Goal: Task Accomplishment & Management: Use online tool/utility

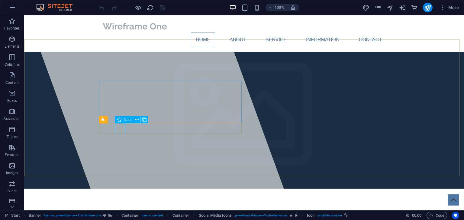
click at [126, 121] on span "Icon" at bounding box center [127, 120] width 7 height 4
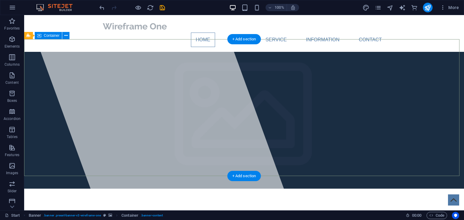
click at [180, 216] on span "[DOMAIN_NAME]" at bounding box center [150, 222] width 99 height 13
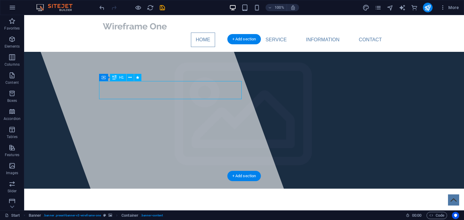
click at [180, 216] on span "[DOMAIN_NAME]" at bounding box center [150, 222] width 99 height 13
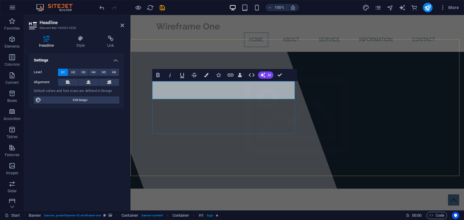
click at [184, 213] on h1 "​" at bounding box center [297, 222] width 285 height 18
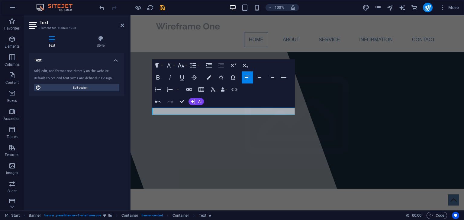
click at [193, 107] on div "Undo Redo Confirm (Ctrl+⏎) AI Improve Make shorter Make longer Fix spelling & g…" at bounding box center [178, 102] width 52 height 12
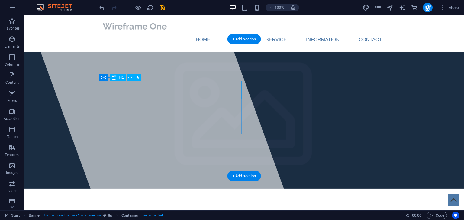
click at [153, 213] on div "Picture This!" at bounding box center [243, 222] width 285 height 18
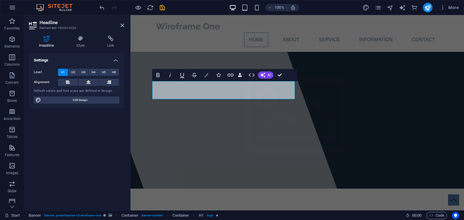
click at [207, 75] on icon "button" at bounding box center [206, 75] width 4 height 4
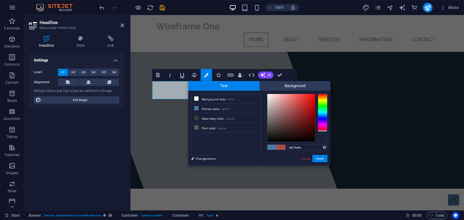
drag, startPoint x: 321, startPoint y: 130, endPoint x: 320, endPoint y: 138, distance: 8.2
click at [320, 138] on div at bounding box center [297, 118] width 60 height 48
drag, startPoint x: 308, startPoint y: 112, endPoint x: 309, endPoint y: 142, distance: 29.9
click at [309, 142] on div at bounding box center [291, 118] width 48 height 48
type input "#b82121"
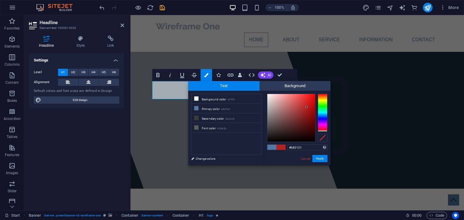
drag, startPoint x: 308, startPoint y: 142, endPoint x: 306, endPoint y: 107, distance: 34.5
click at [306, 107] on div at bounding box center [306, 107] width 2 height 2
click at [314, 156] on button "Apply" at bounding box center [319, 158] width 15 height 7
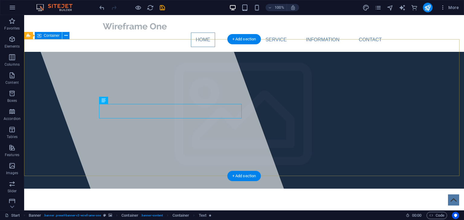
click at [207, 61] on div at bounding box center [159, 113] width 265 height 196
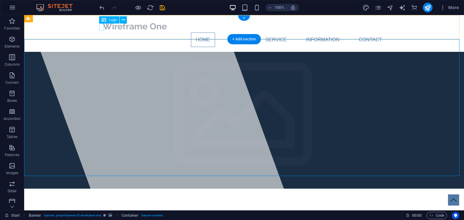
click at [101, 26] on div at bounding box center [243, 26] width 285 height 13
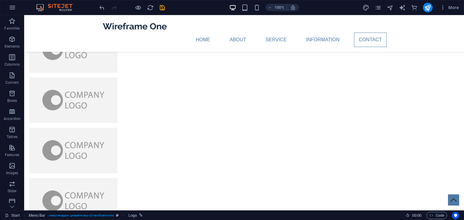
scroll to position [1408, 0]
